Goal: Information Seeking & Learning: Stay updated

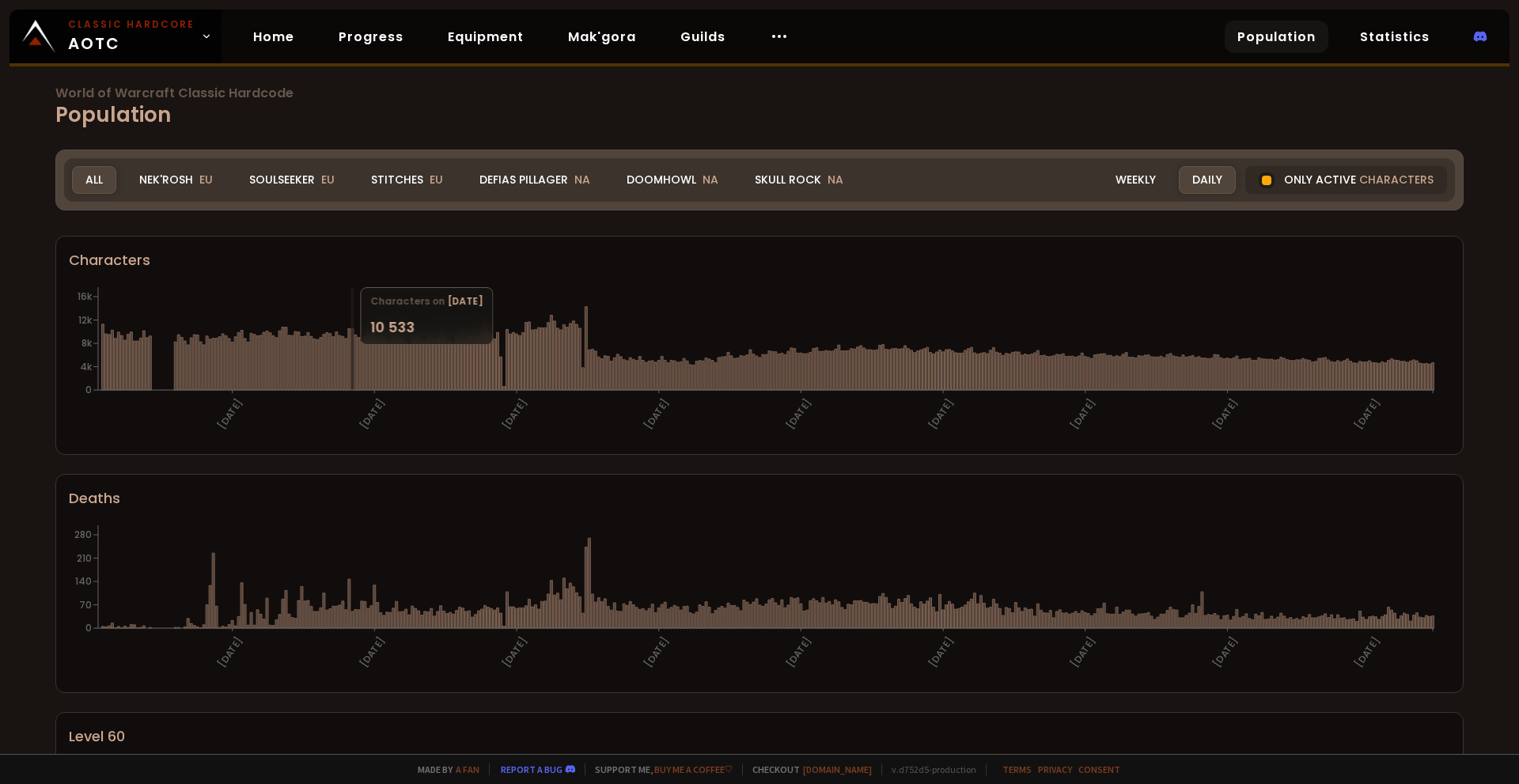
click at [293, 179] on div "Soulseeker EU" at bounding box center [292, 180] width 113 height 28
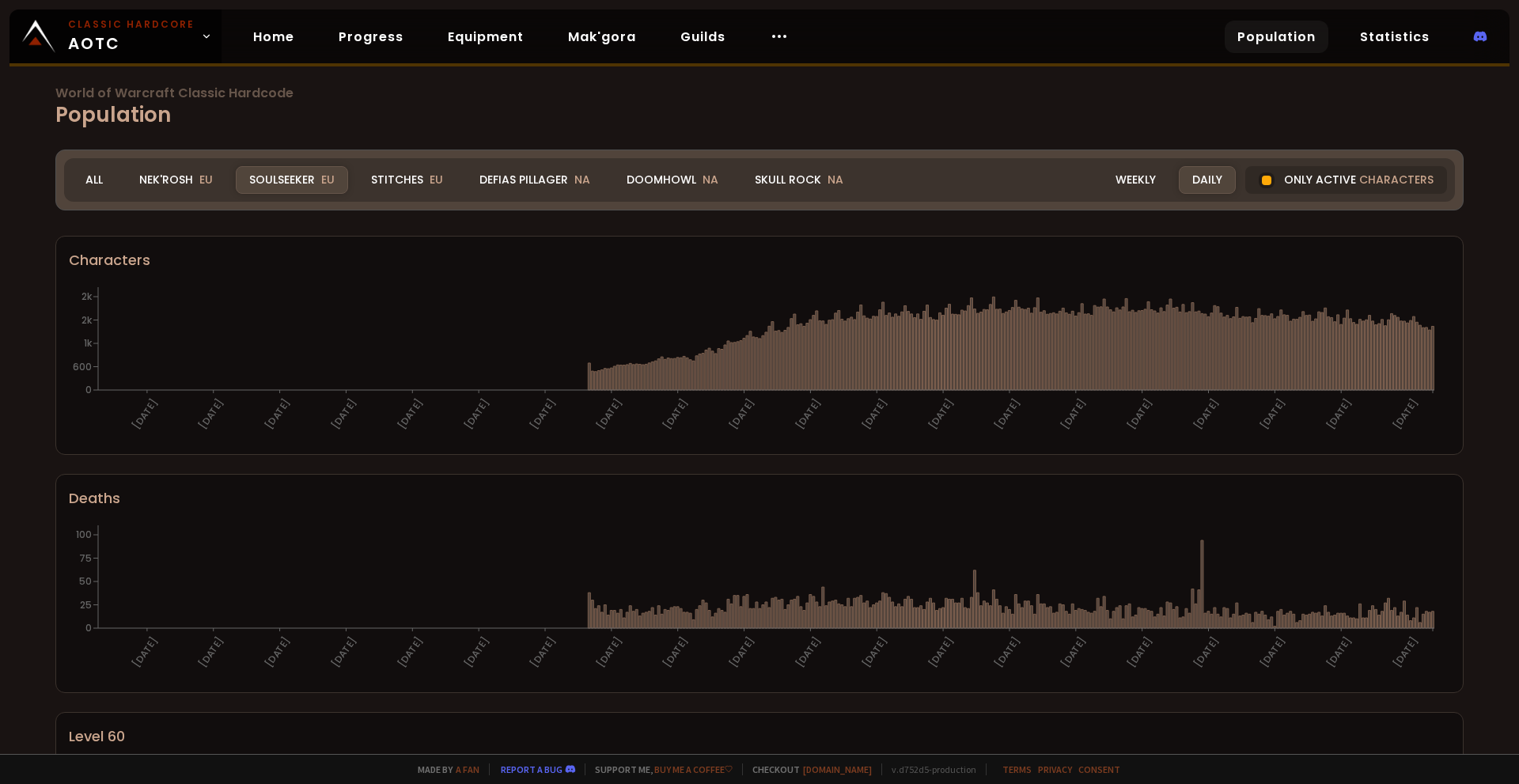
click at [178, 89] on span "World of Warcraft Classic Hardcode" at bounding box center [760, 93] width 1408 height 13
click at [134, 110] on h1 "World of Warcraft Classic Hardcode Population" at bounding box center [760, 108] width 1408 height 43
click at [1304, 36] on link "Population" at bounding box center [1276, 36] width 103 height 32
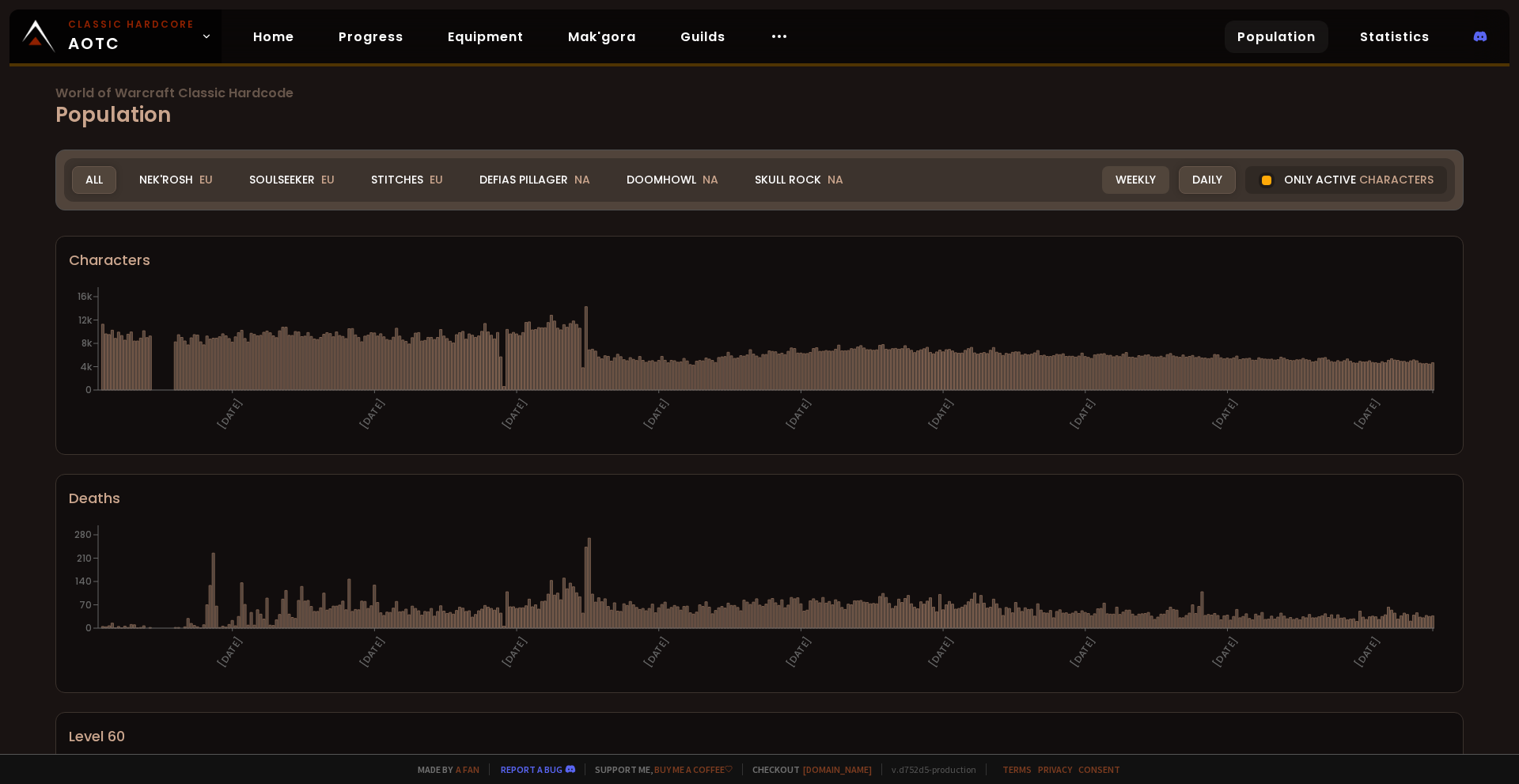
click at [1103, 177] on div "Weekly" at bounding box center [1135, 180] width 67 height 28
